Goal: Contribute content: Add original content to the website for others to see

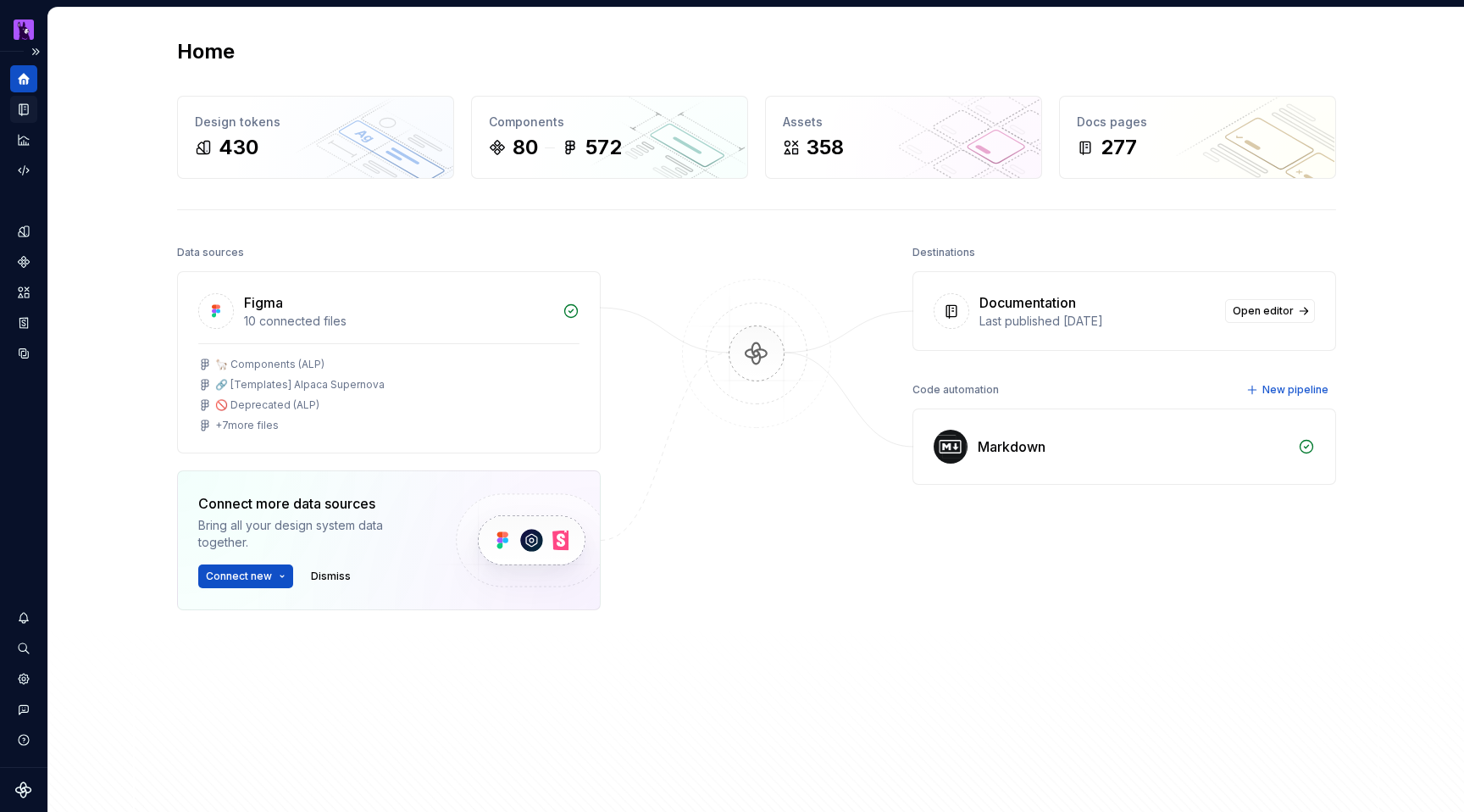
click at [24, 112] on icon "Documentation" at bounding box center [25, 110] width 7 height 10
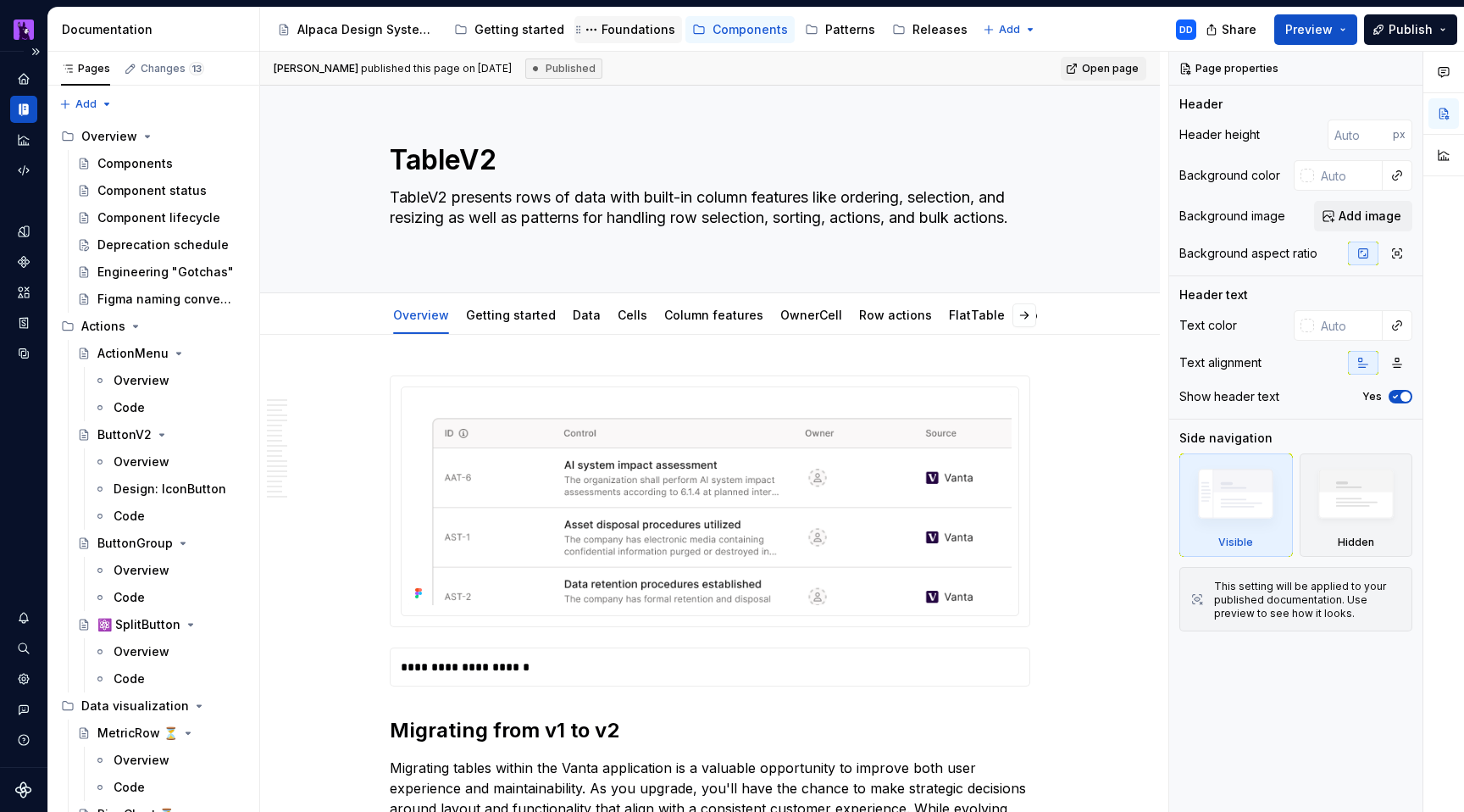
click at [613, 35] on div "Foundations" at bounding box center [638, 29] width 74 height 17
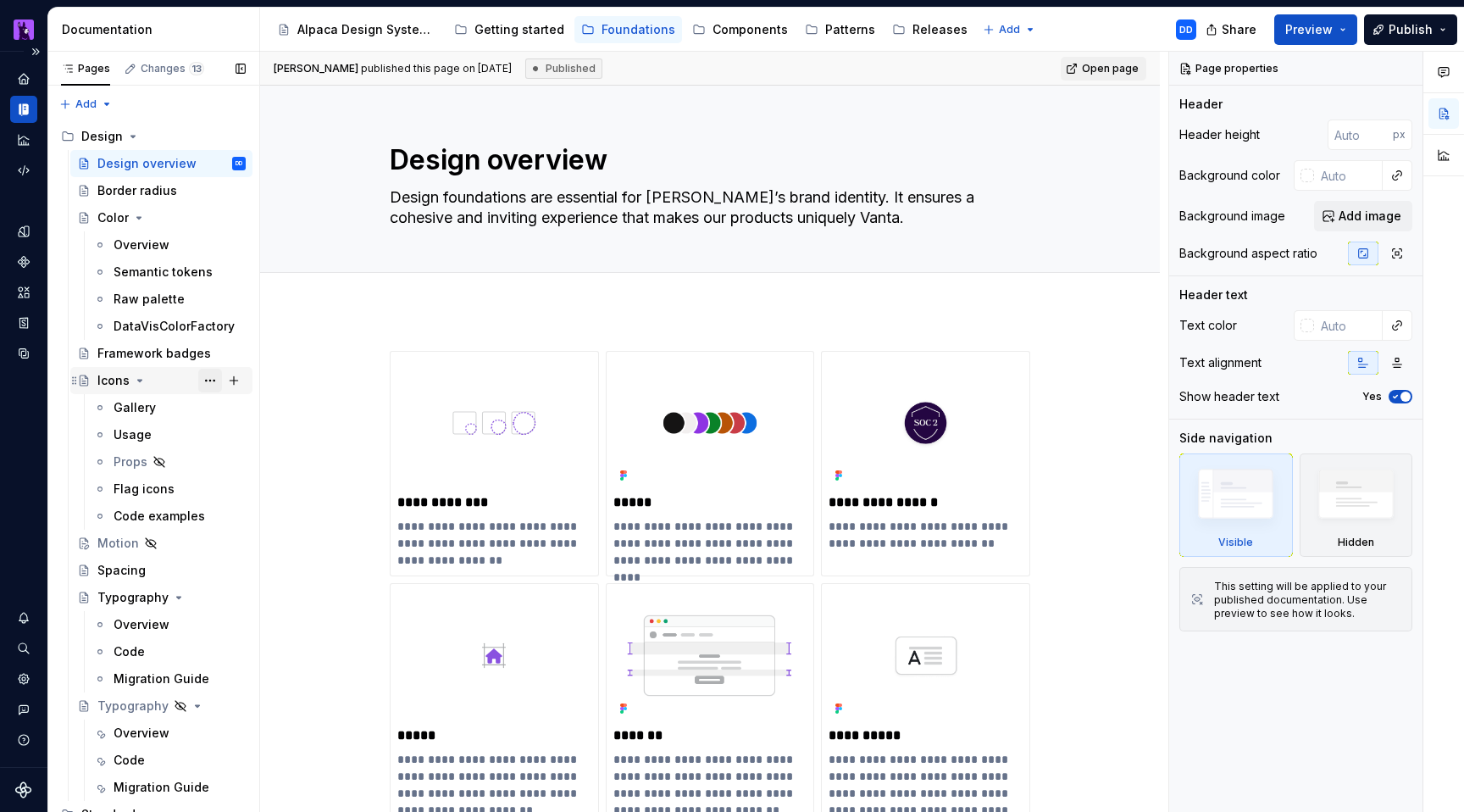
scroll to position [687, 0]
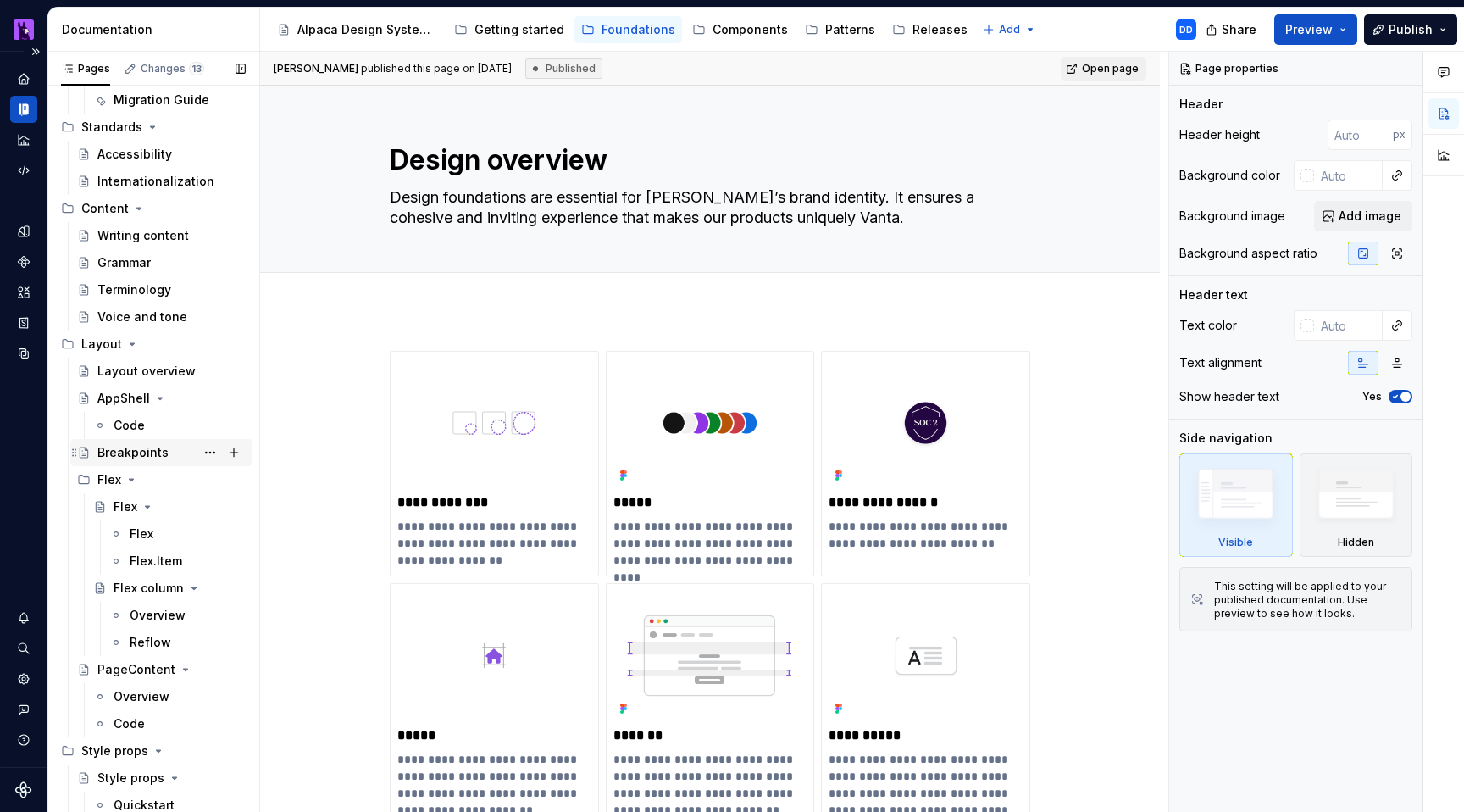
click at [144, 450] on div "Breakpoints" at bounding box center [133, 452] width 71 height 17
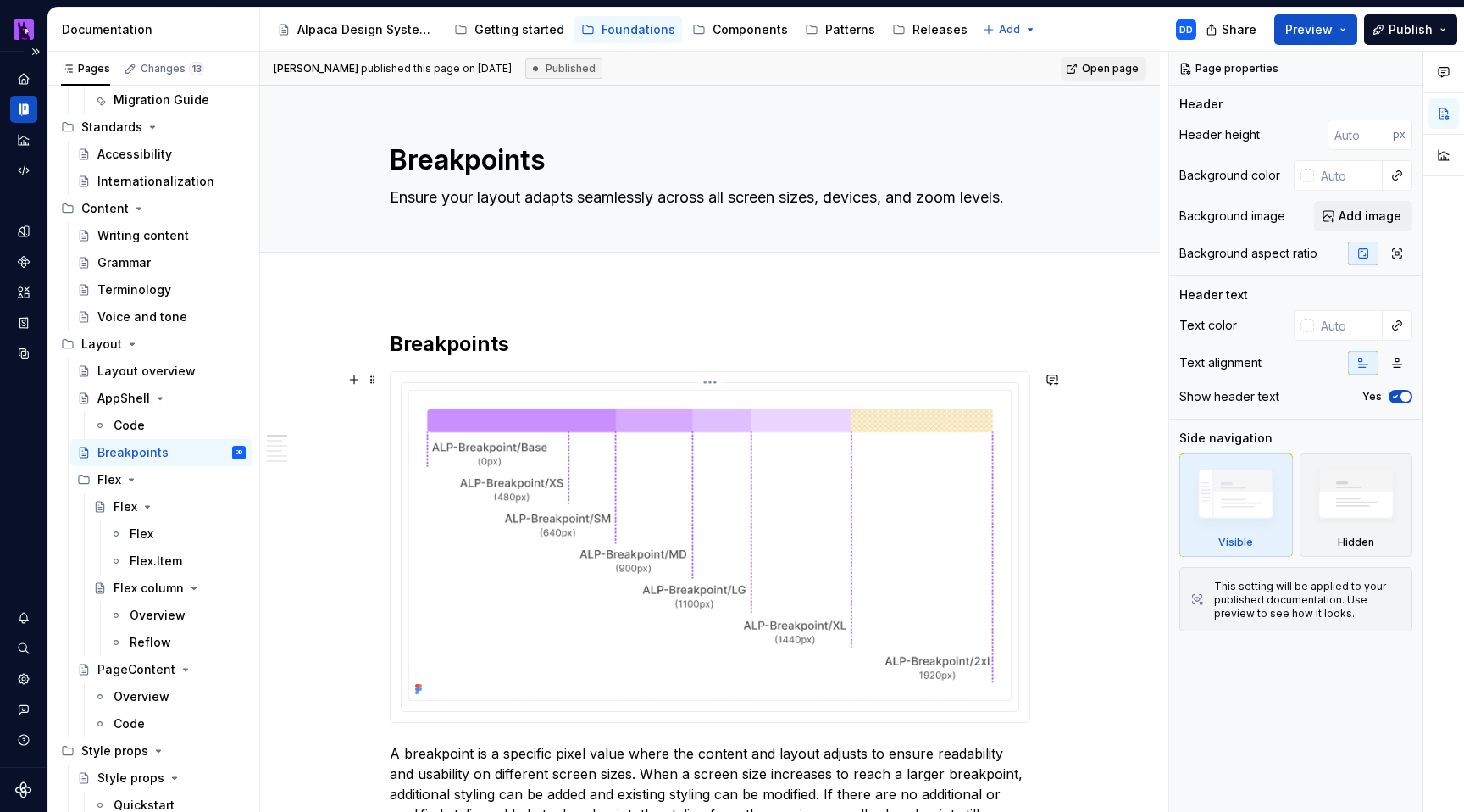
click at [694, 598] on img at bounding box center [710, 546] width 604 height 311
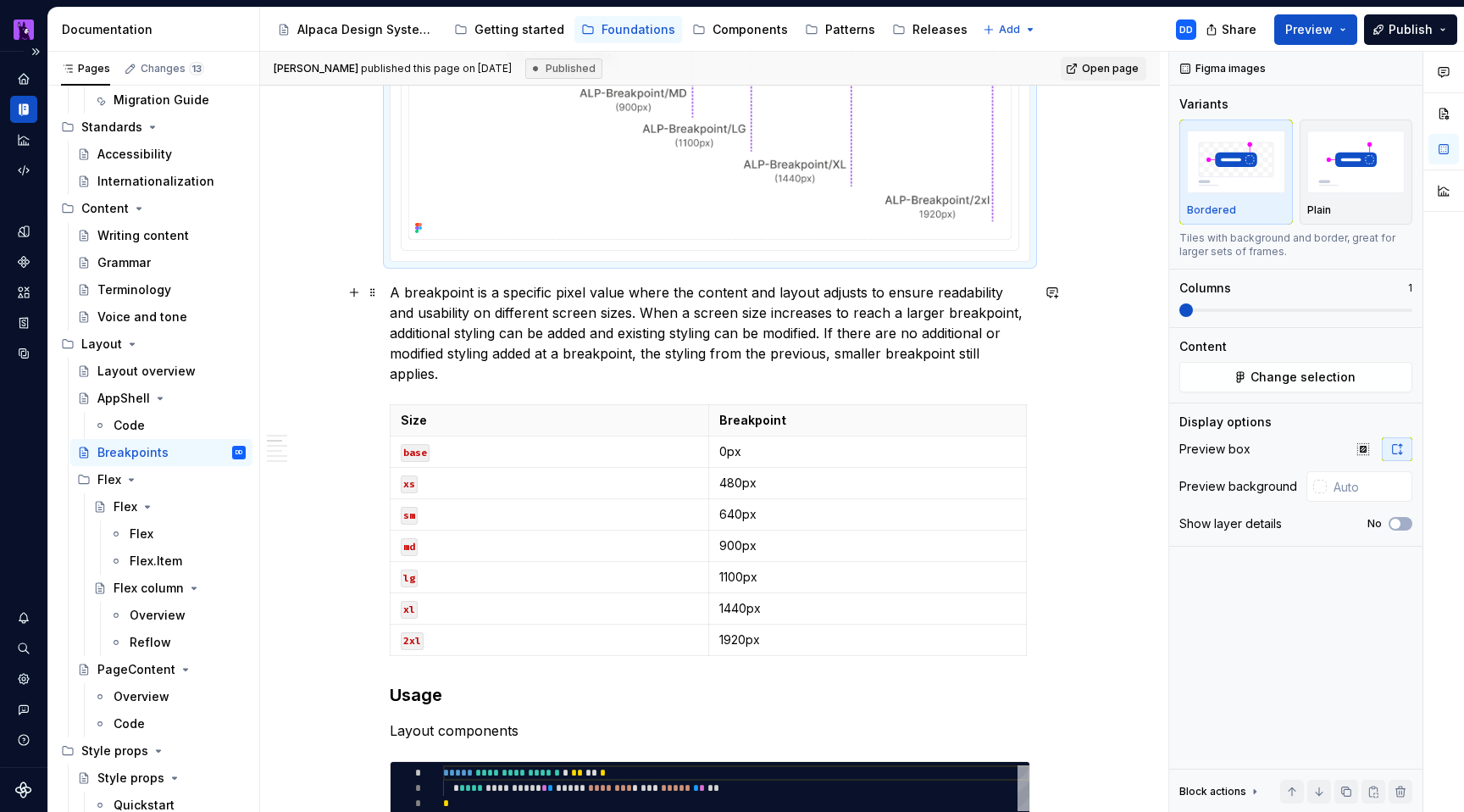
scroll to position [480, 0]
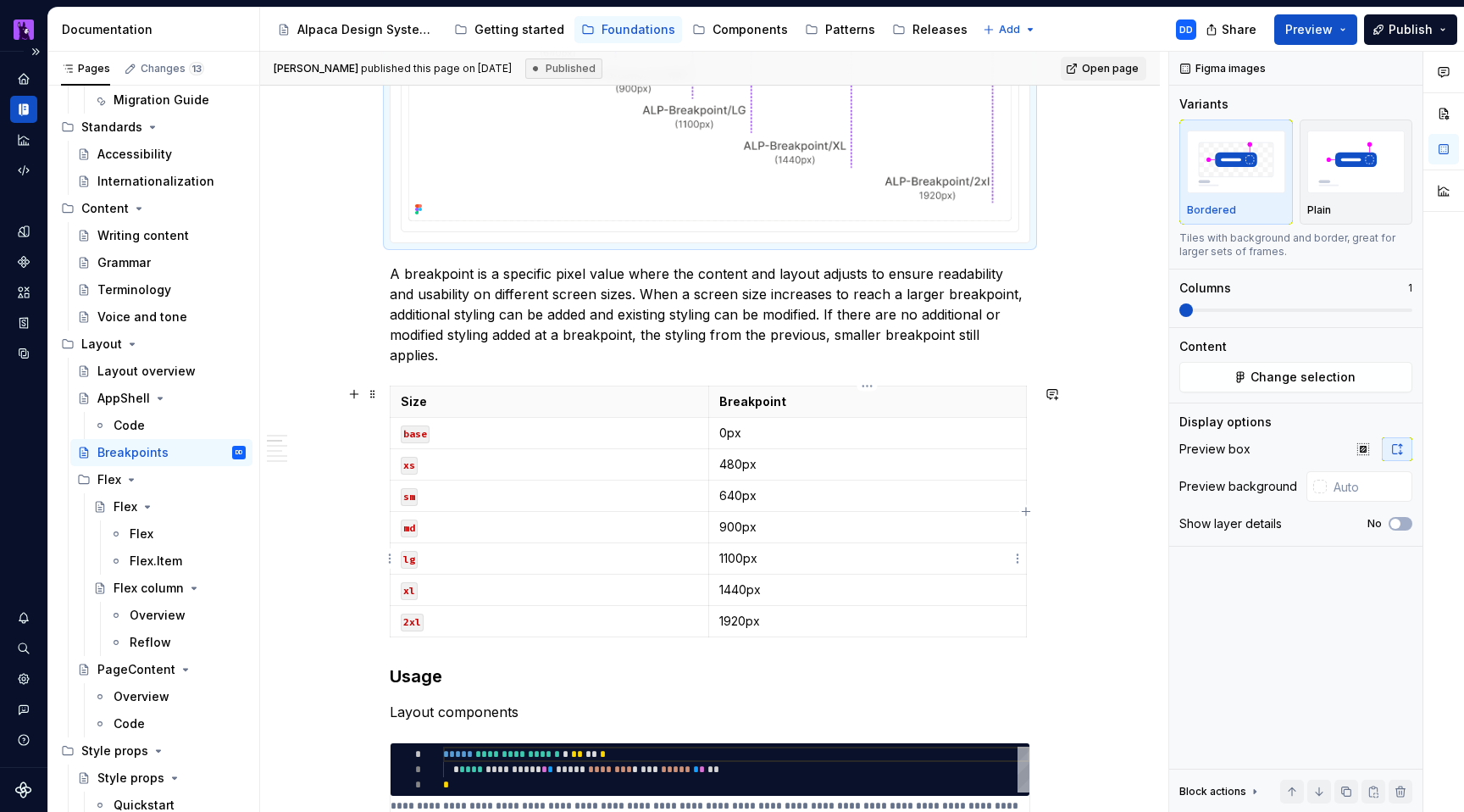
click at [737, 553] on p "1100px" at bounding box center [868, 559] width 297 height 17
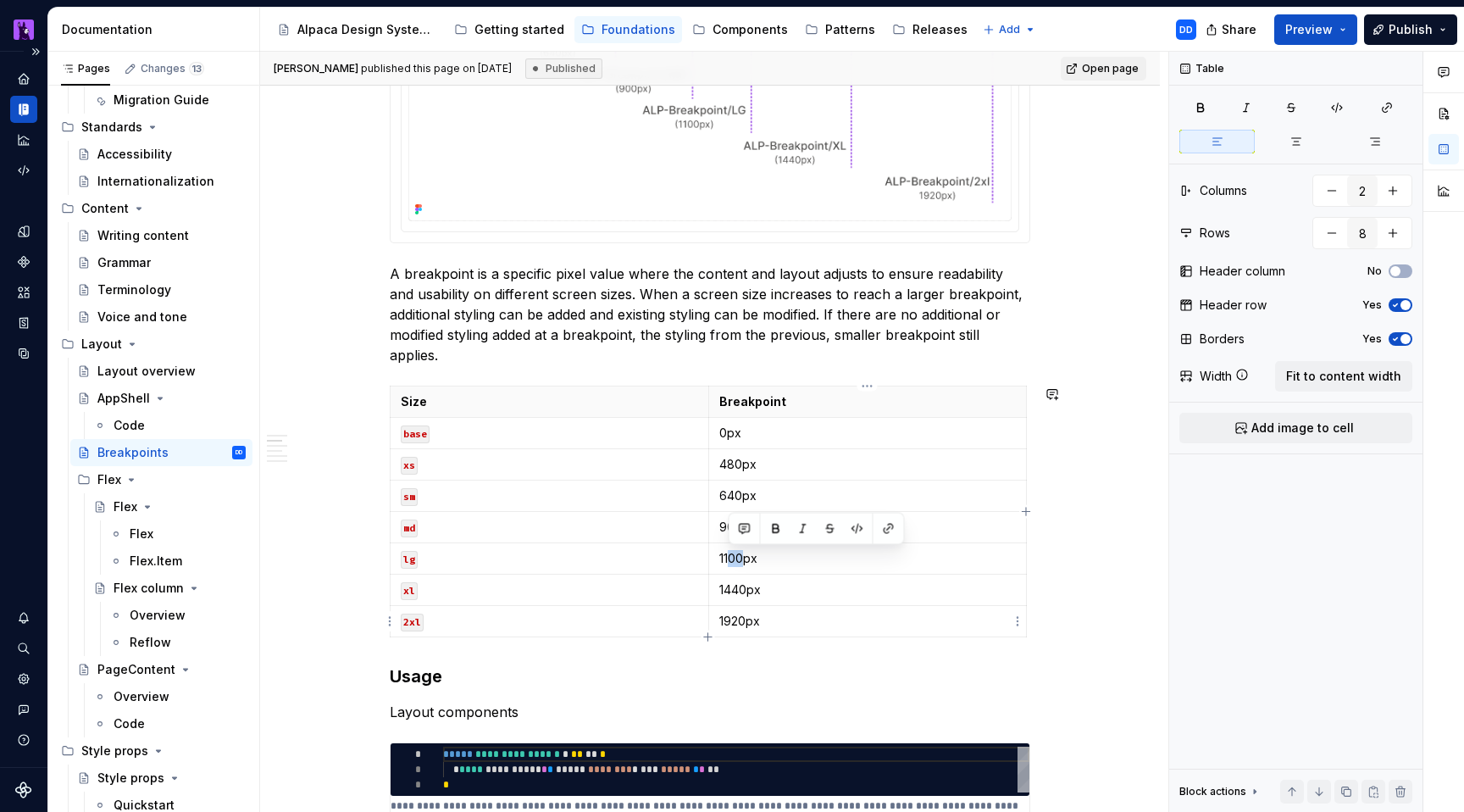
type textarea "*"
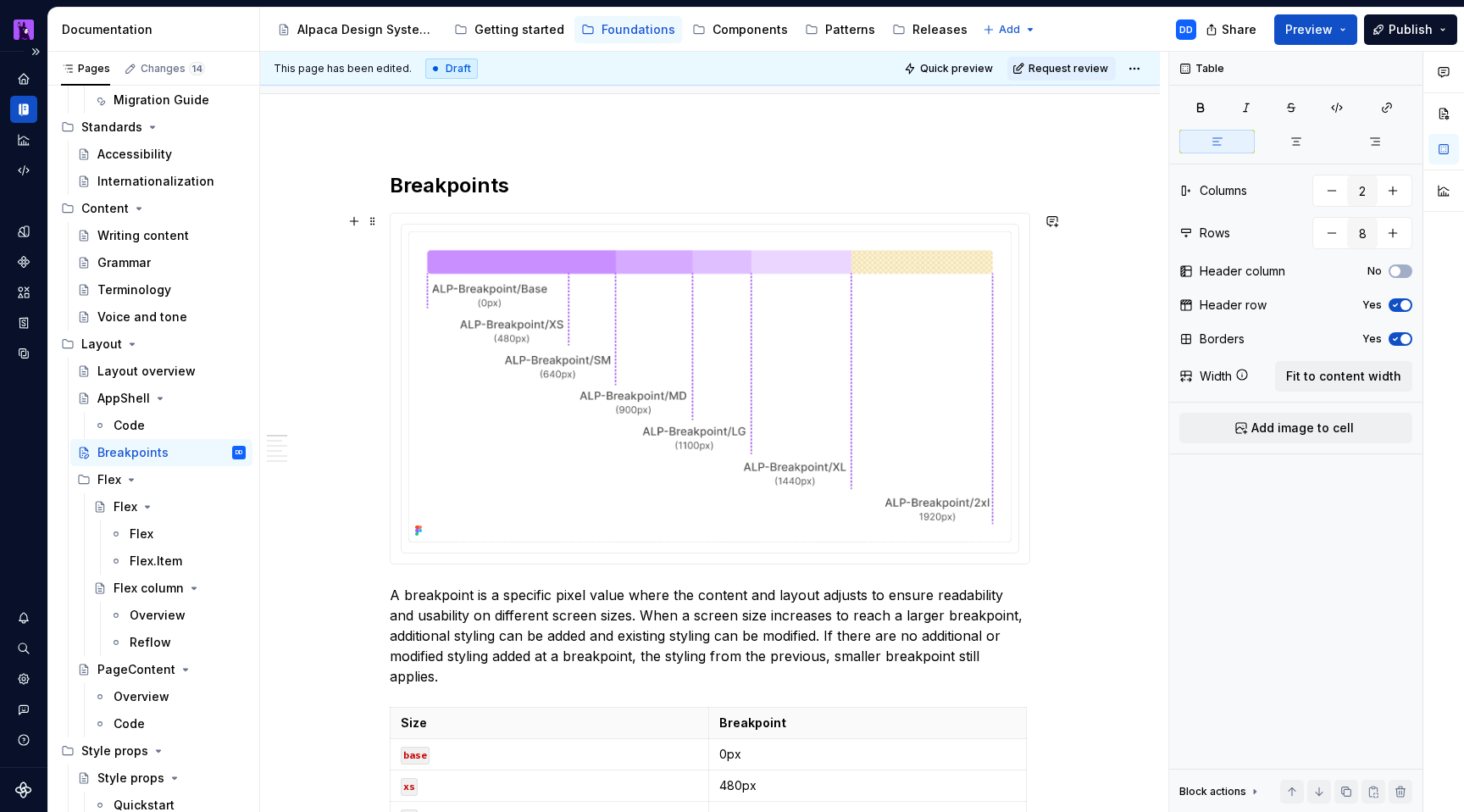
scroll to position [150, 0]
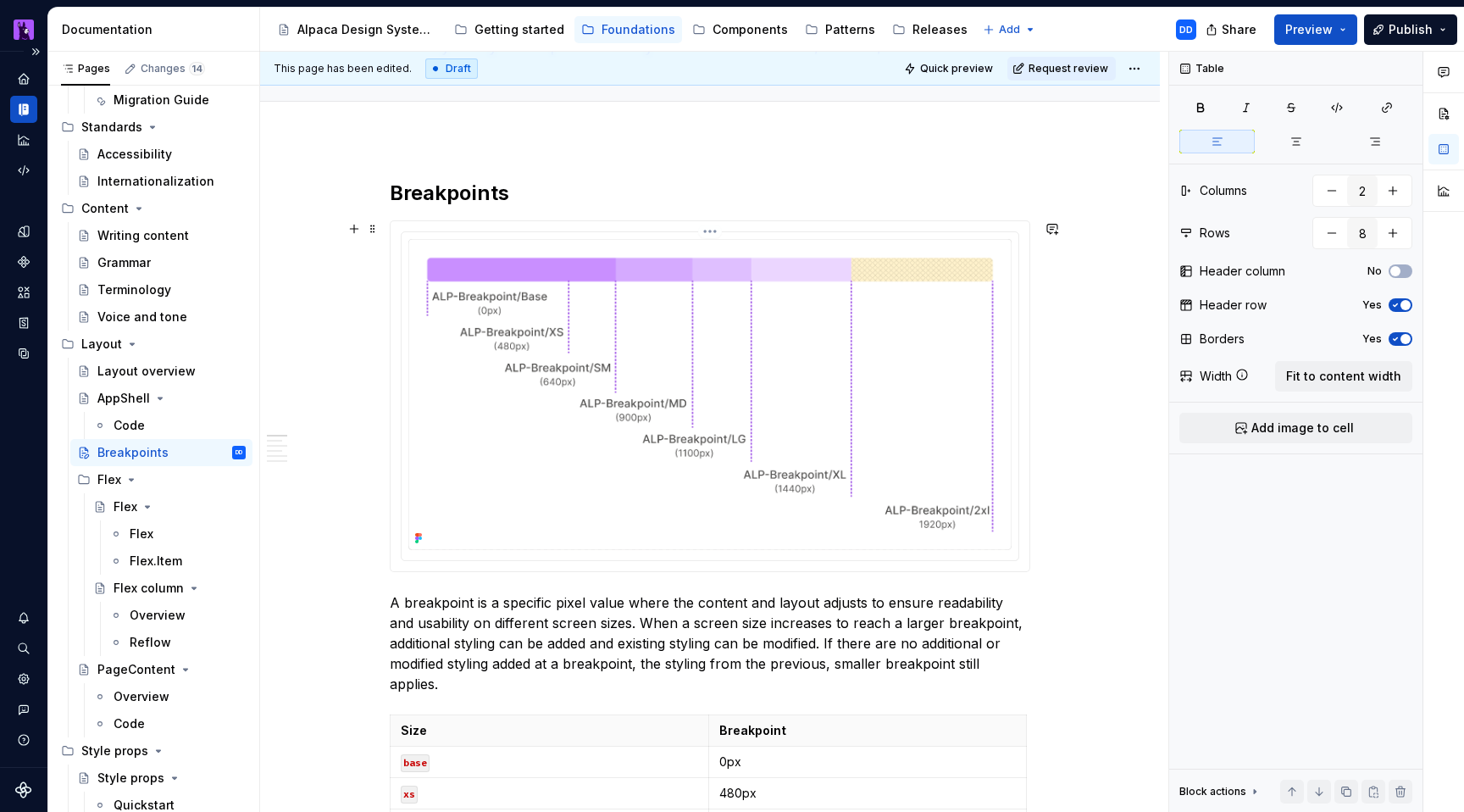
click at [779, 357] on img at bounding box center [710, 394] width 604 height 311
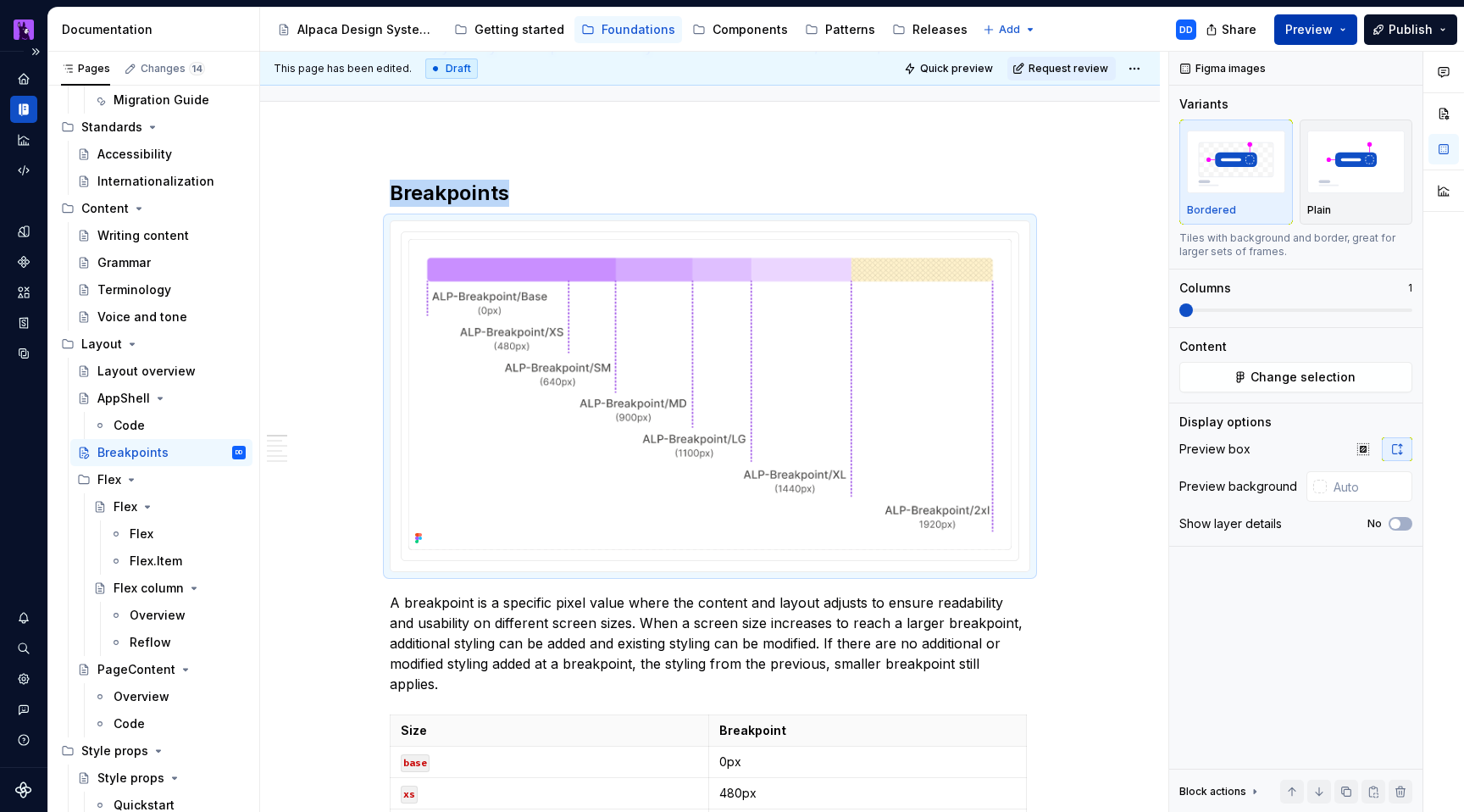
click at [1310, 16] on button "Preview" at bounding box center [1316, 29] width 83 height 30
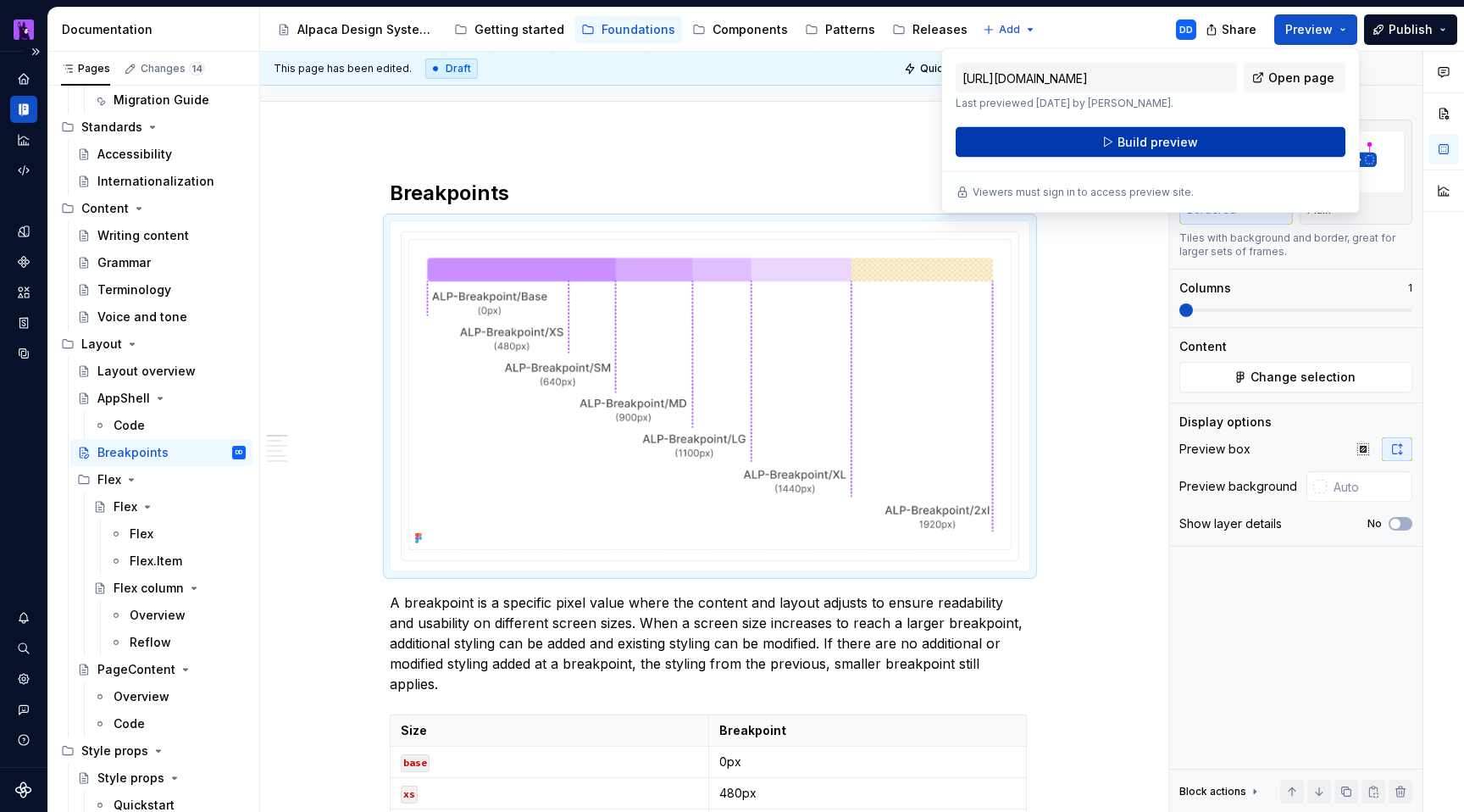
click at [1183, 140] on span "Build preview" at bounding box center [1157, 143] width 80 height 17
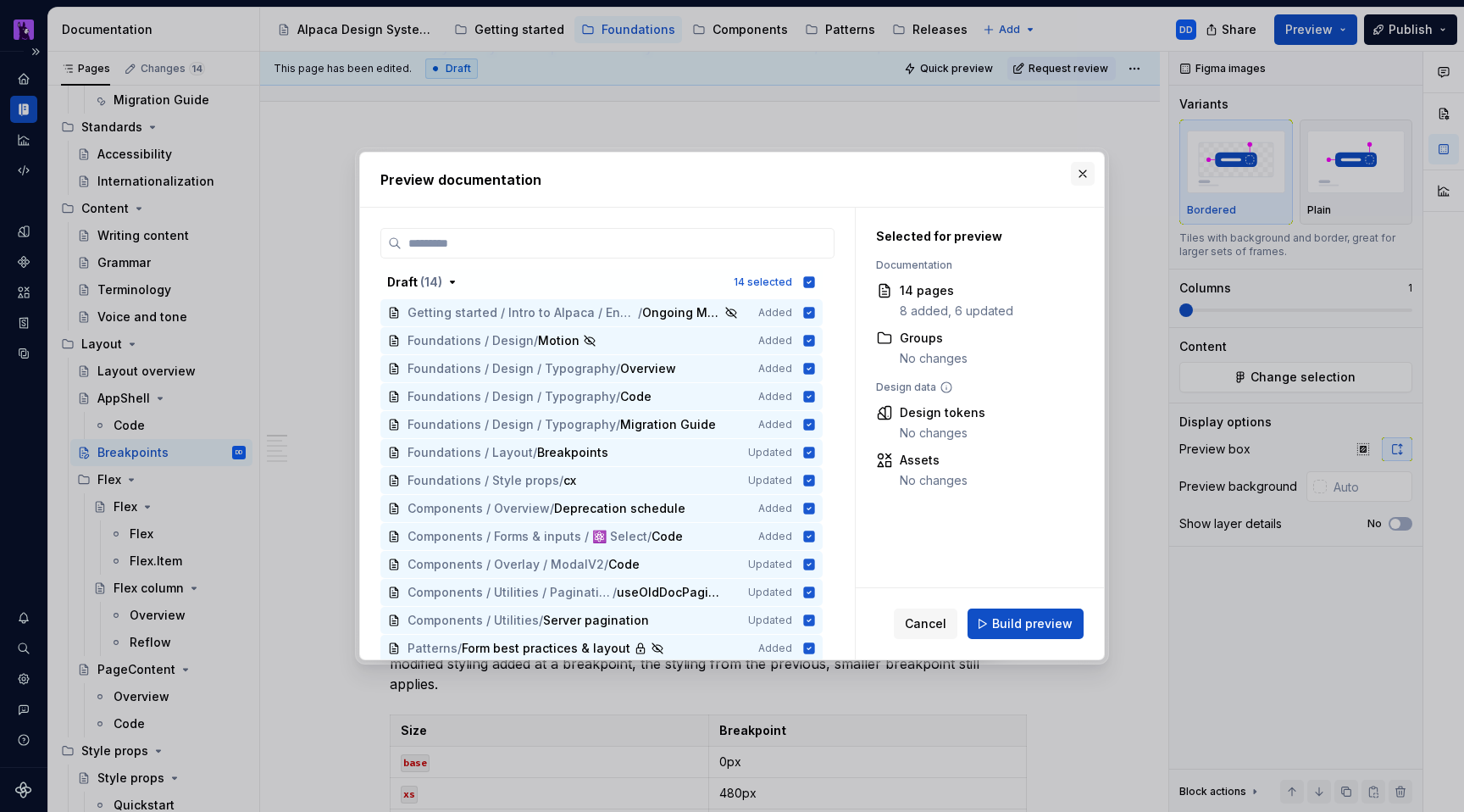
click at [1076, 183] on button "button" at bounding box center [1083, 173] width 23 height 23
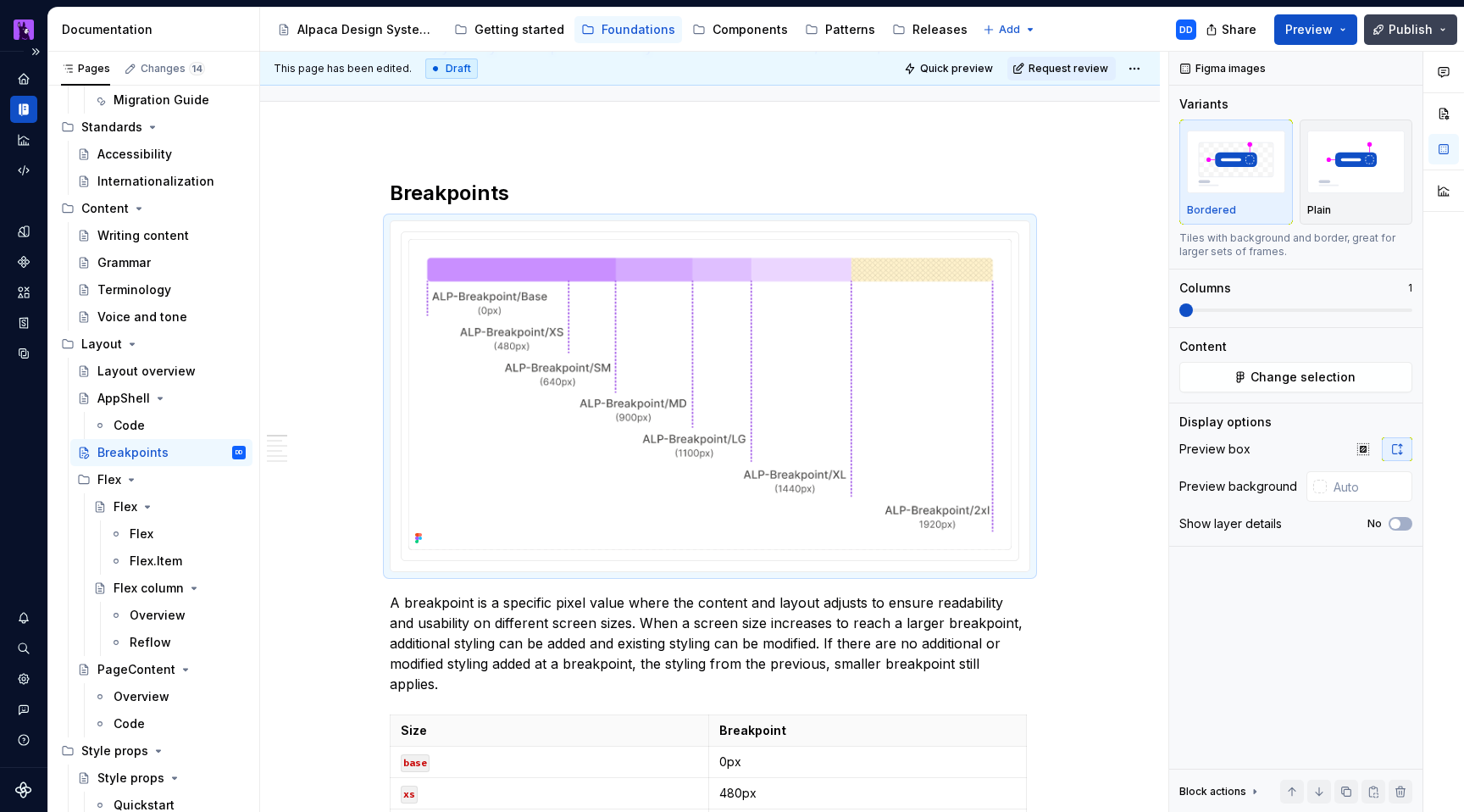
click at [1392, 22] on span "Publish" at bounding box center [1410, 29] width 44 height 17
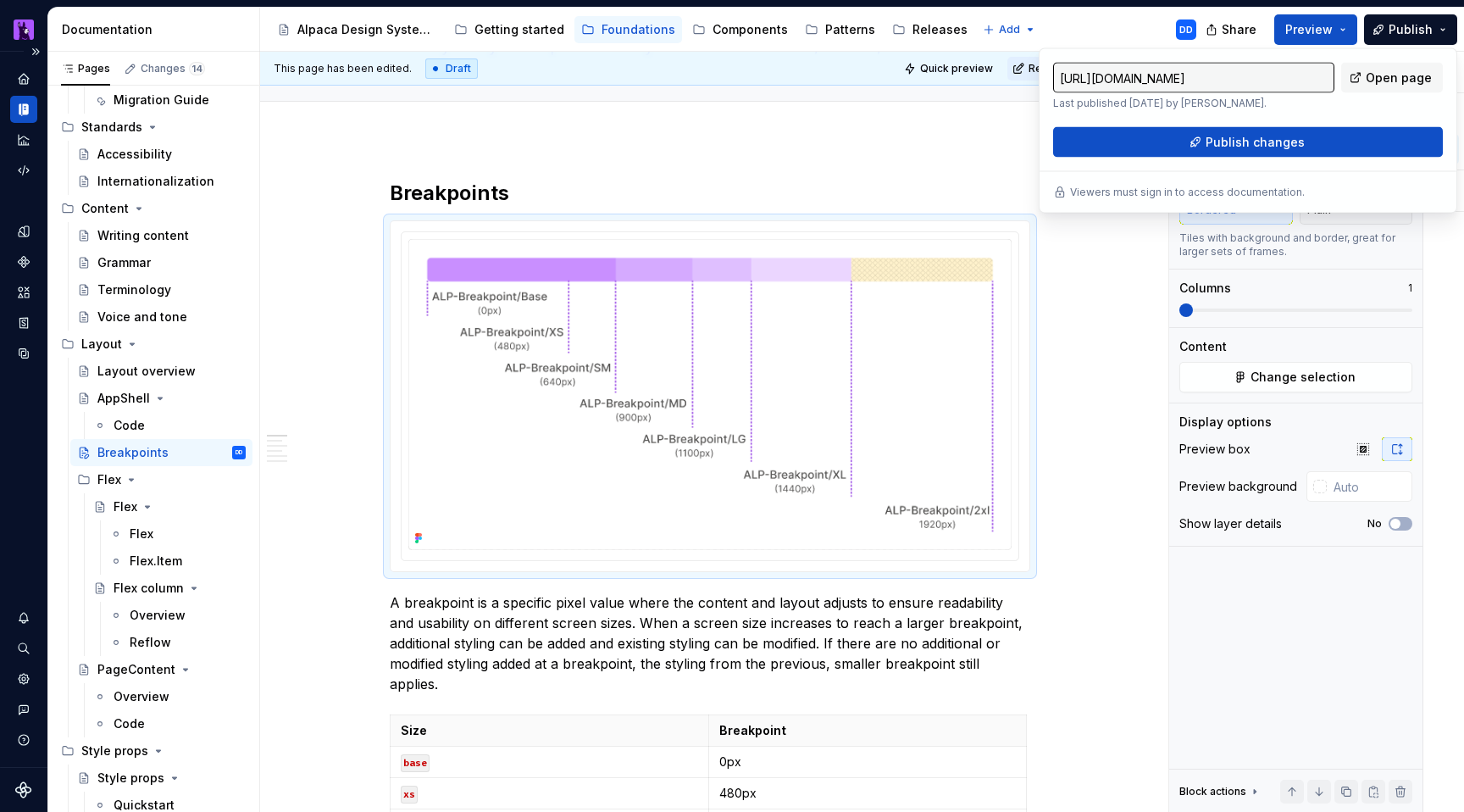
type textarea "*"
click at [1254, 147] on span "Publish changes" at bounding box center [1255, 143] width 99 height 17
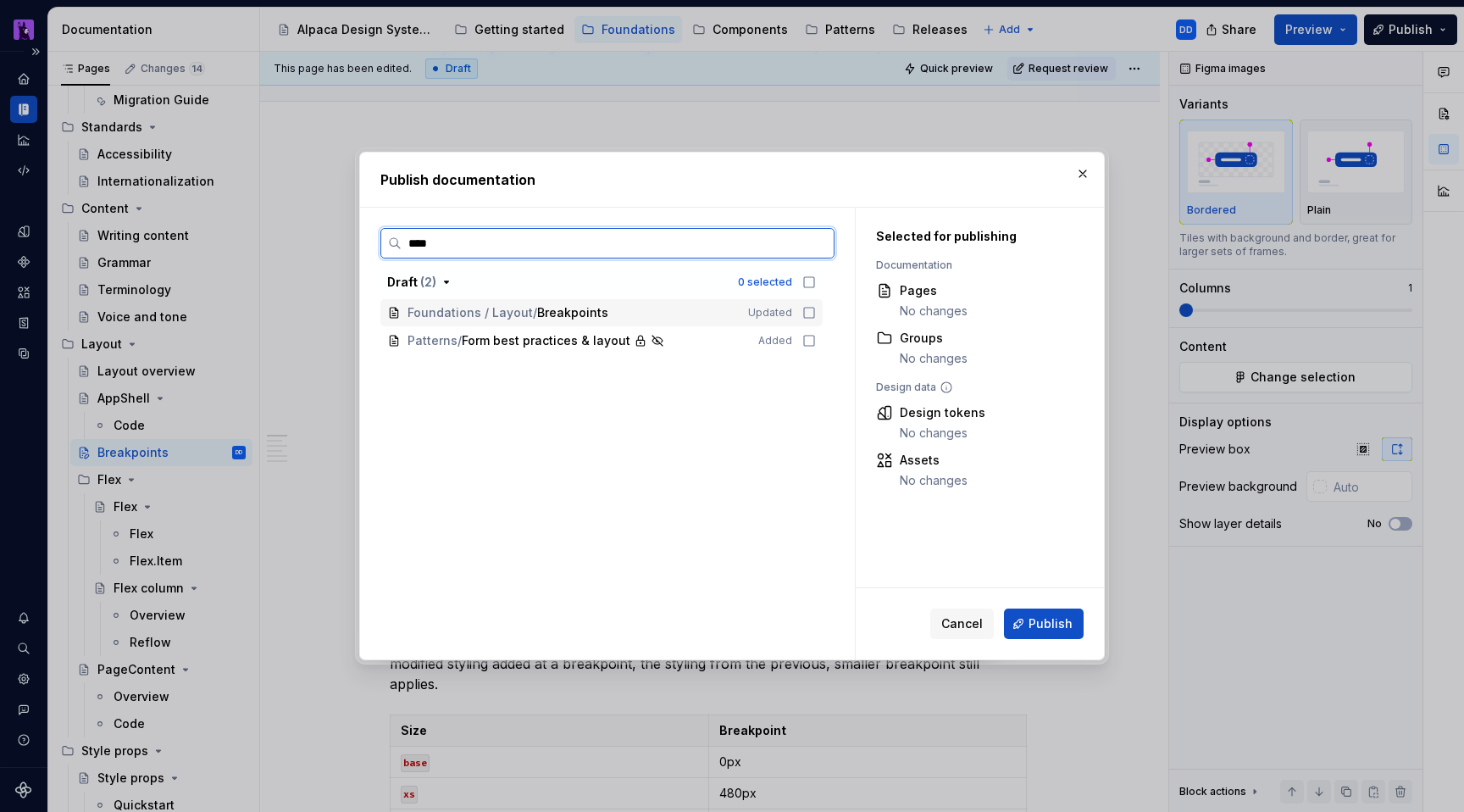
type input "*****"
click at [812, 308] on icon at bounding box center [809, 313] width 10 height 10
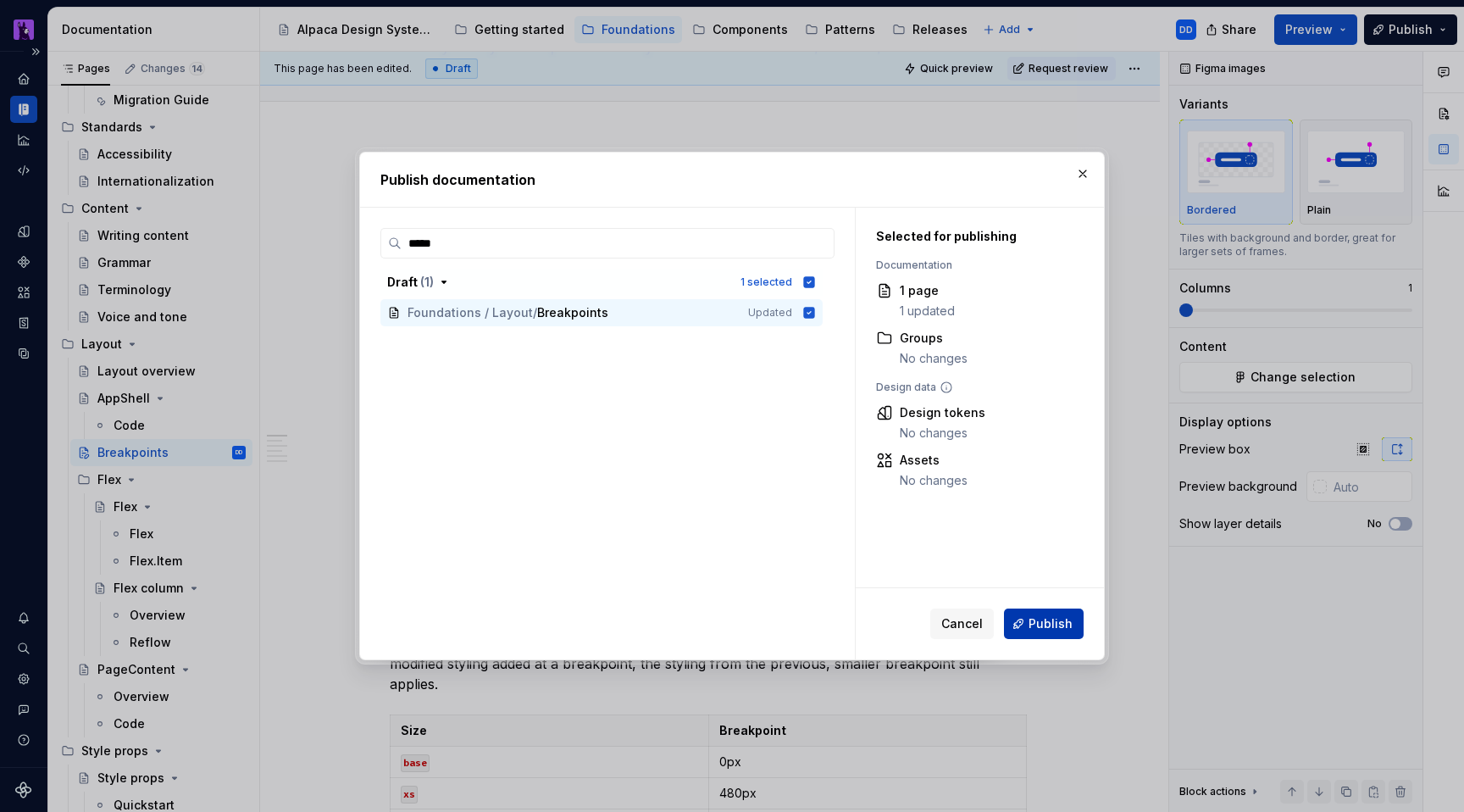
click at [1051, 623] on span "Publish" at bounding box center [1051, 623] width 44 height 17
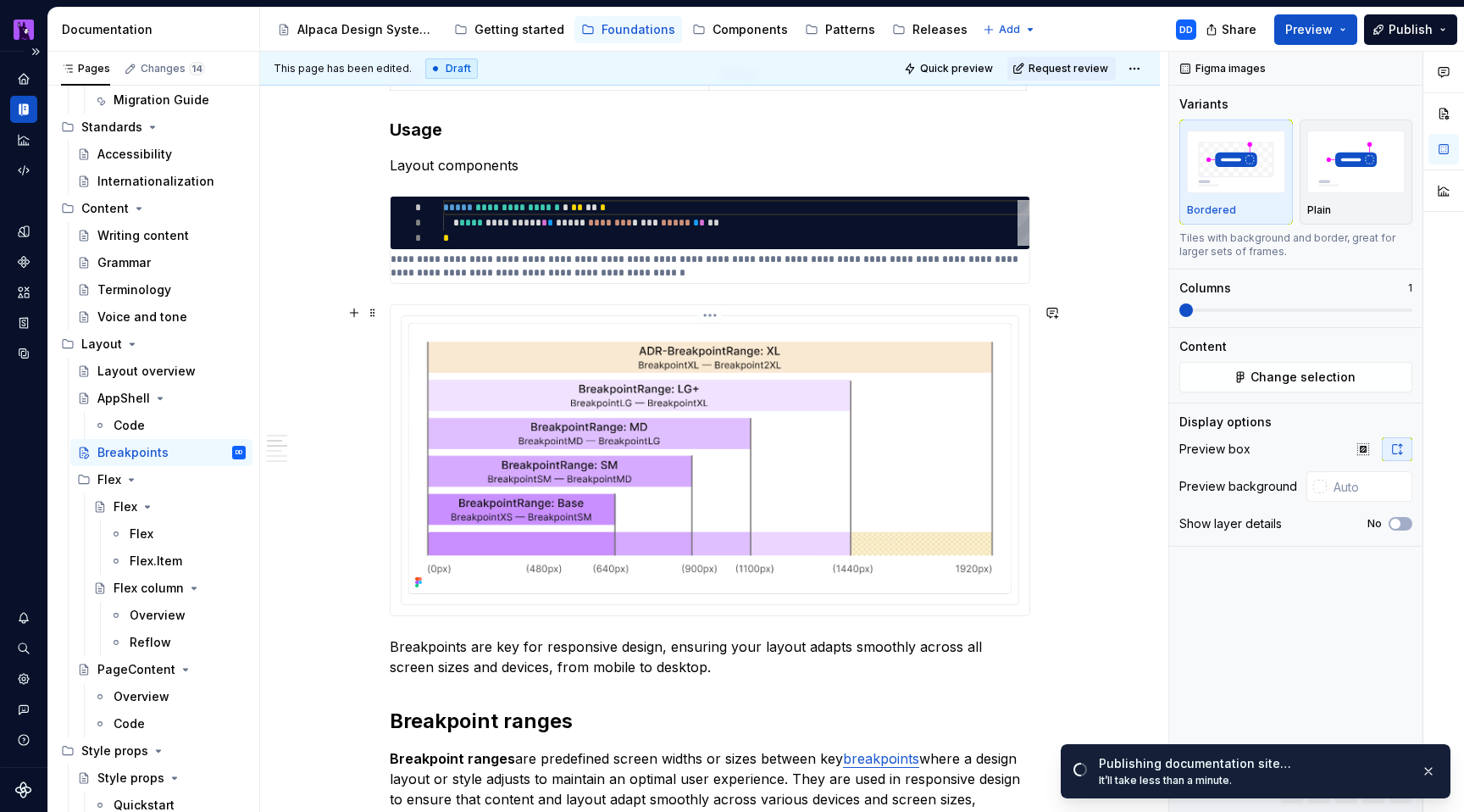
scroll to position [1027, 0]
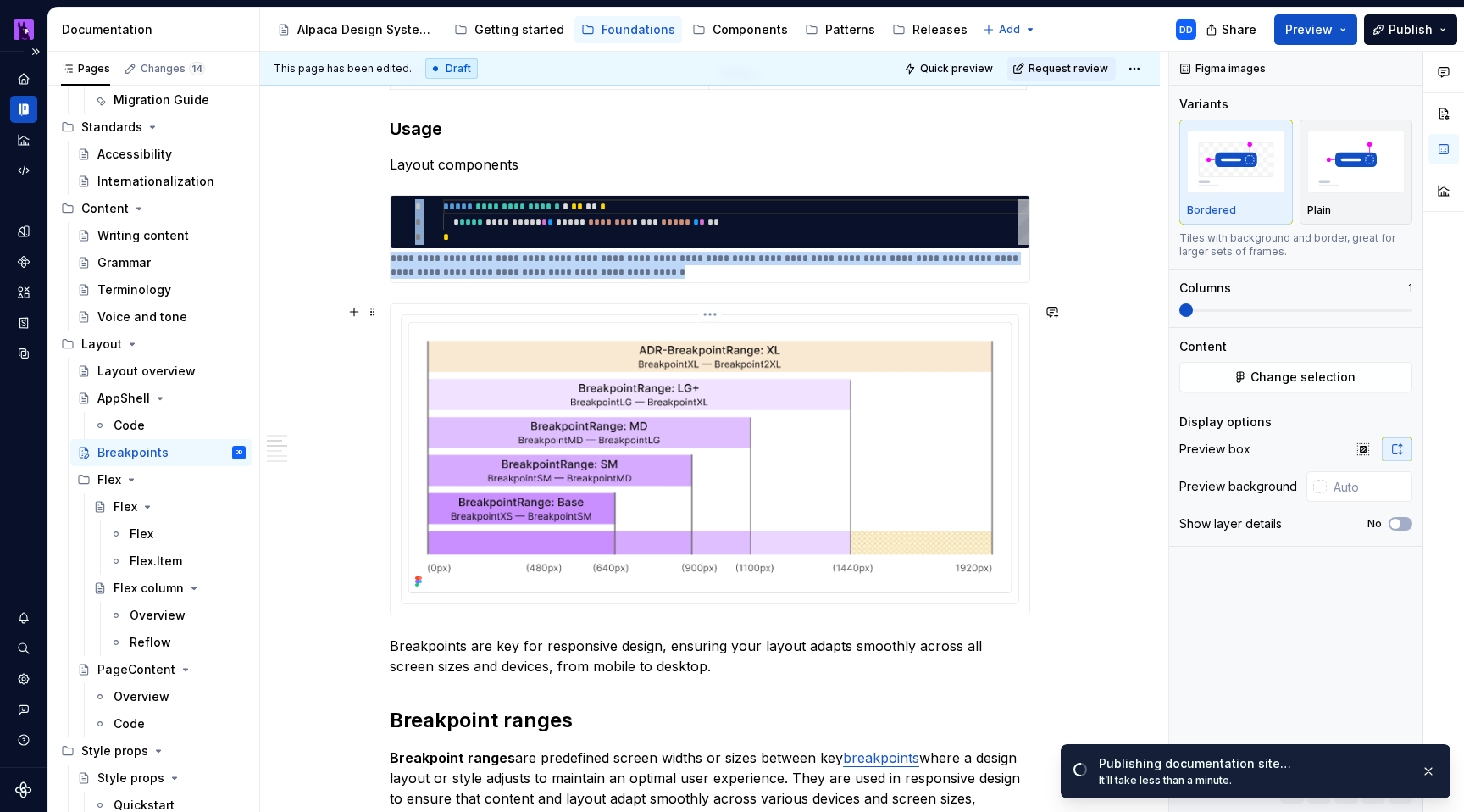
click at [897, 462] on img at bounding box center [710, 457] width 604 height 272
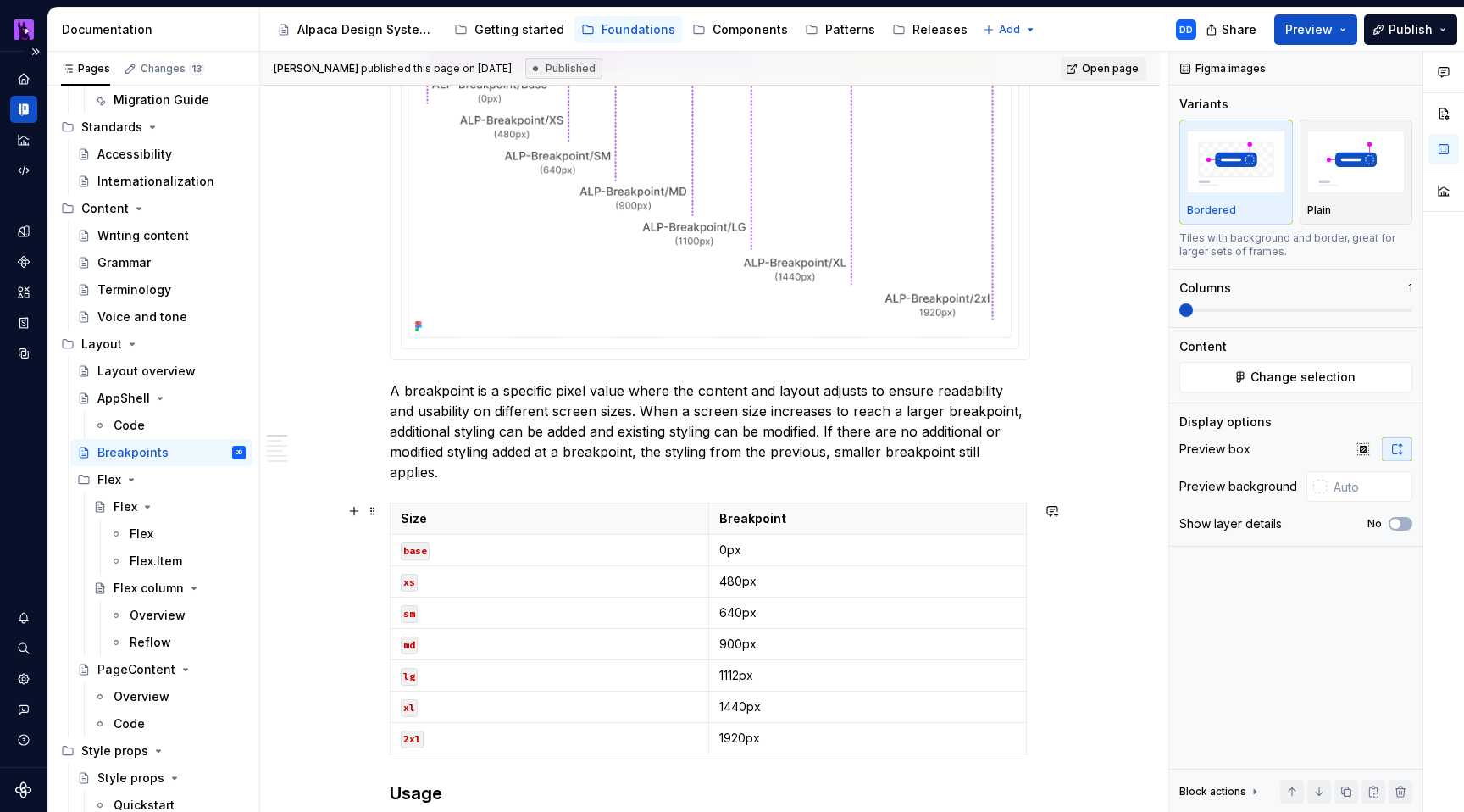
scroll to position [371, 0]
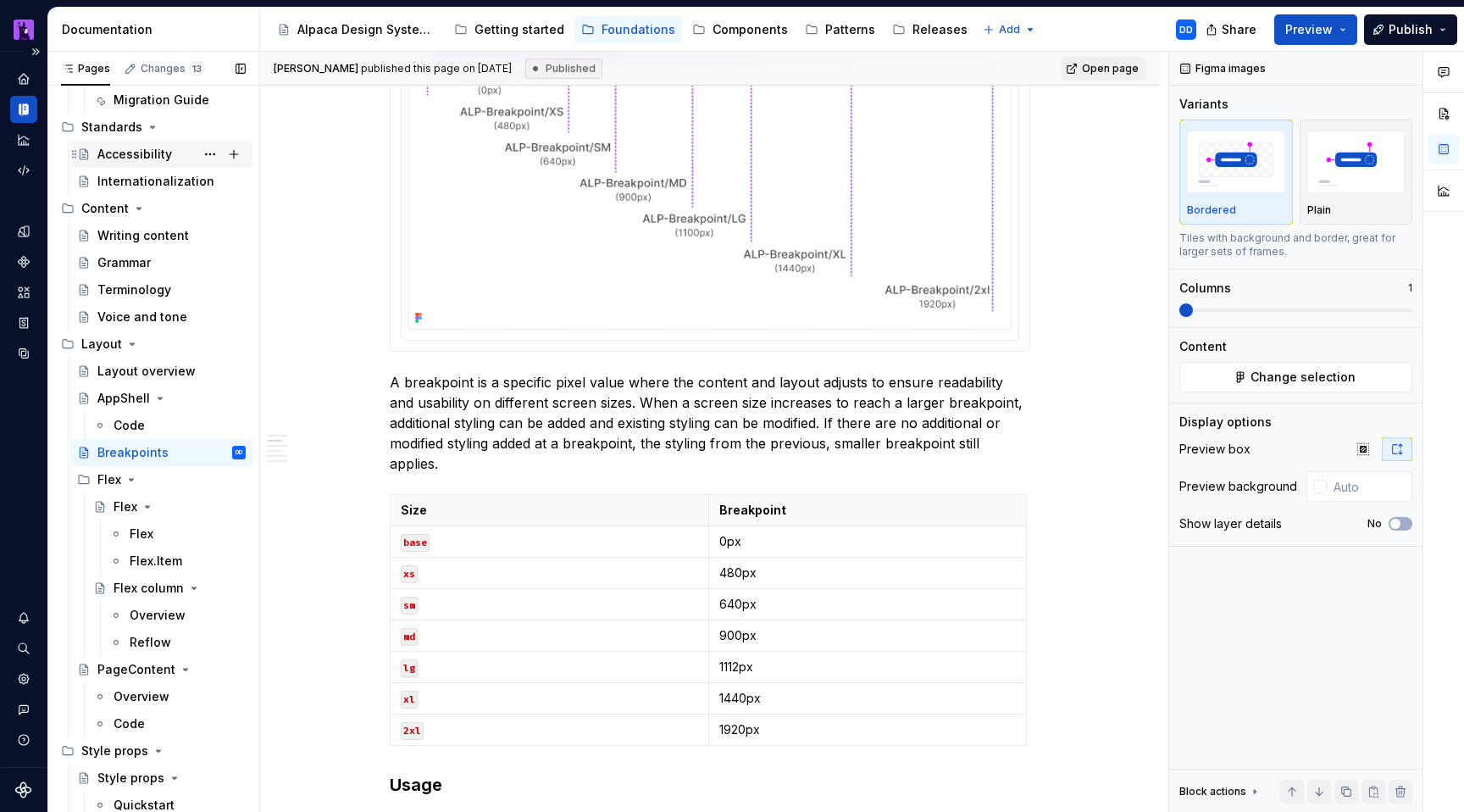
type textarea "*"
